Goal: Find specific page/section: Find specific page/section

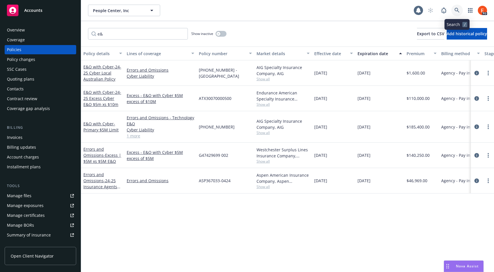
click at [456, 7] on link at bounding box center [457, 11] width 12 height 12
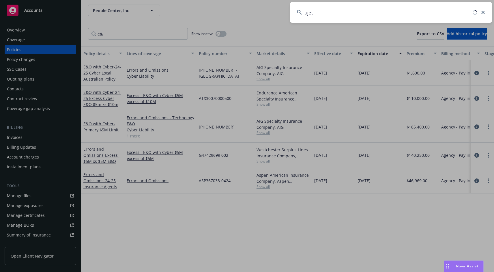
type input "ujet"
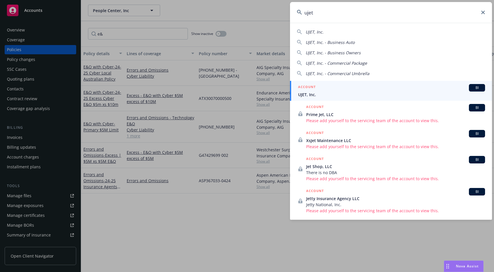
click at [312, 90] on h5 "ACCOUNT" at bounding box center [307, 87] width 18 height 7
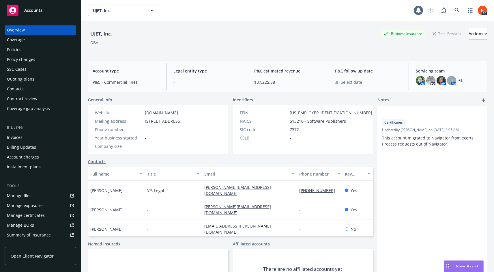
click at [21, 51] on div "Policies" at bounding box center [40, 49] width 67 height 9
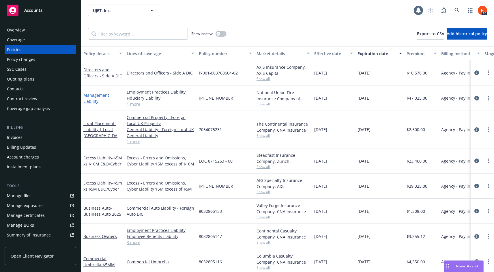
click at [89, 97] on link "Management Liability" at bounding box center [96, 98] width 26 height 12
